Goal: Information Seeking & Learning: Learn about a topic

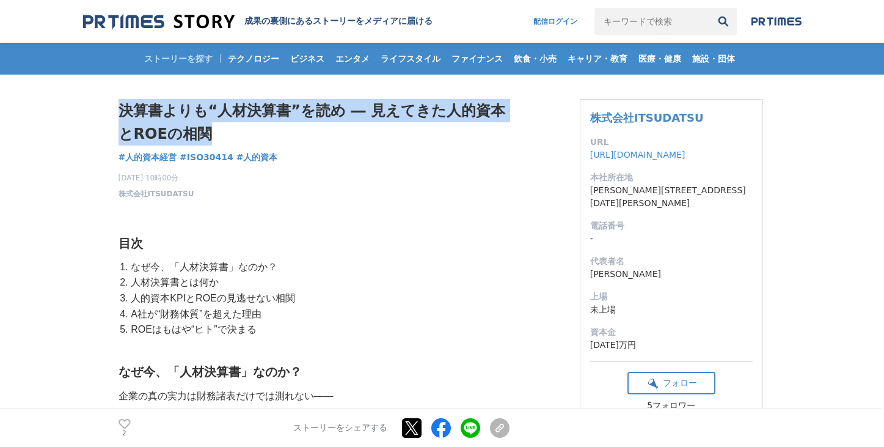
drag, startPoint x: 200, startPoint y: 131, endPoint x: 122, endPoint y: 115, distance: 79.8
click at [121, 116] on h1 "決算書よりも“人材決算書”を読め ― 見えてきた人的資本とROEの相関" at bounding box center [314, 122] width 391 height 47
copy h1 "決算書よりも“人材決算書”を読め ― 見えてきた人的資本とROEの相関"
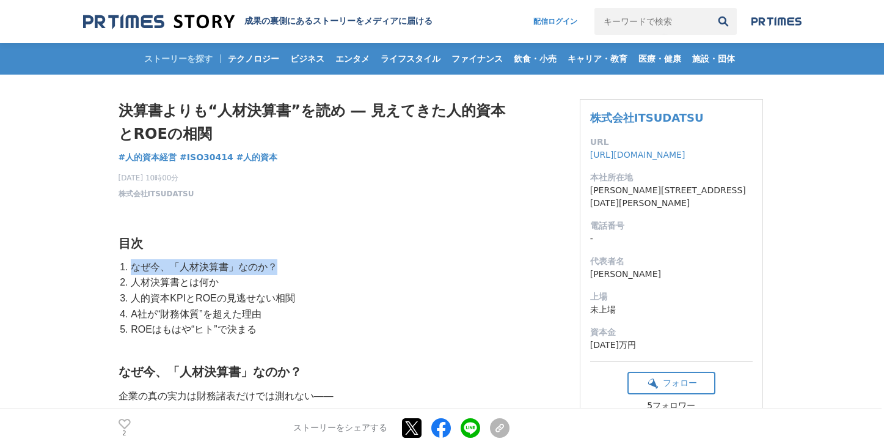
drag, startPoint x: 134, startPoint y: 269, endPoint x: 281, endPoint y: 272, distance: 146.1
click at [281, 272] on li "なぜ今、「人材決算書」なのか？" at bounding box center [318, 267] width 381 height 16
copy li "なぜ今、「人材決算書」なのか？"
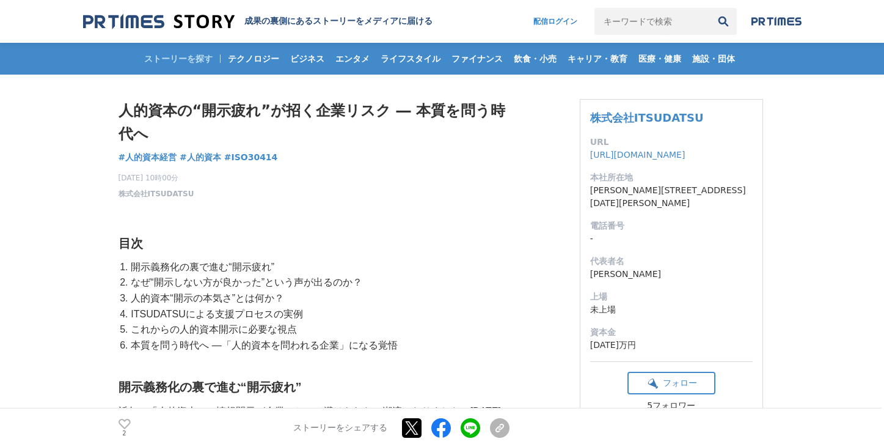
drag, startPoint x: 721, startPoint y: 117, endPoint x: 589, endPoint y: 120, distance: 131.4
click at [588, 120] on div "株式会社ITSUDATSU URL [URL][DOMAIN_NAME] 本社所在地 [PERSON_NAME][STREET_ADDRESS][DATE][…" at bounding box center [671, 269] width 183 height 340
copy link "株式会社ITSUDATSU"
